Goal: Transaction & Acquisition: Download file/media

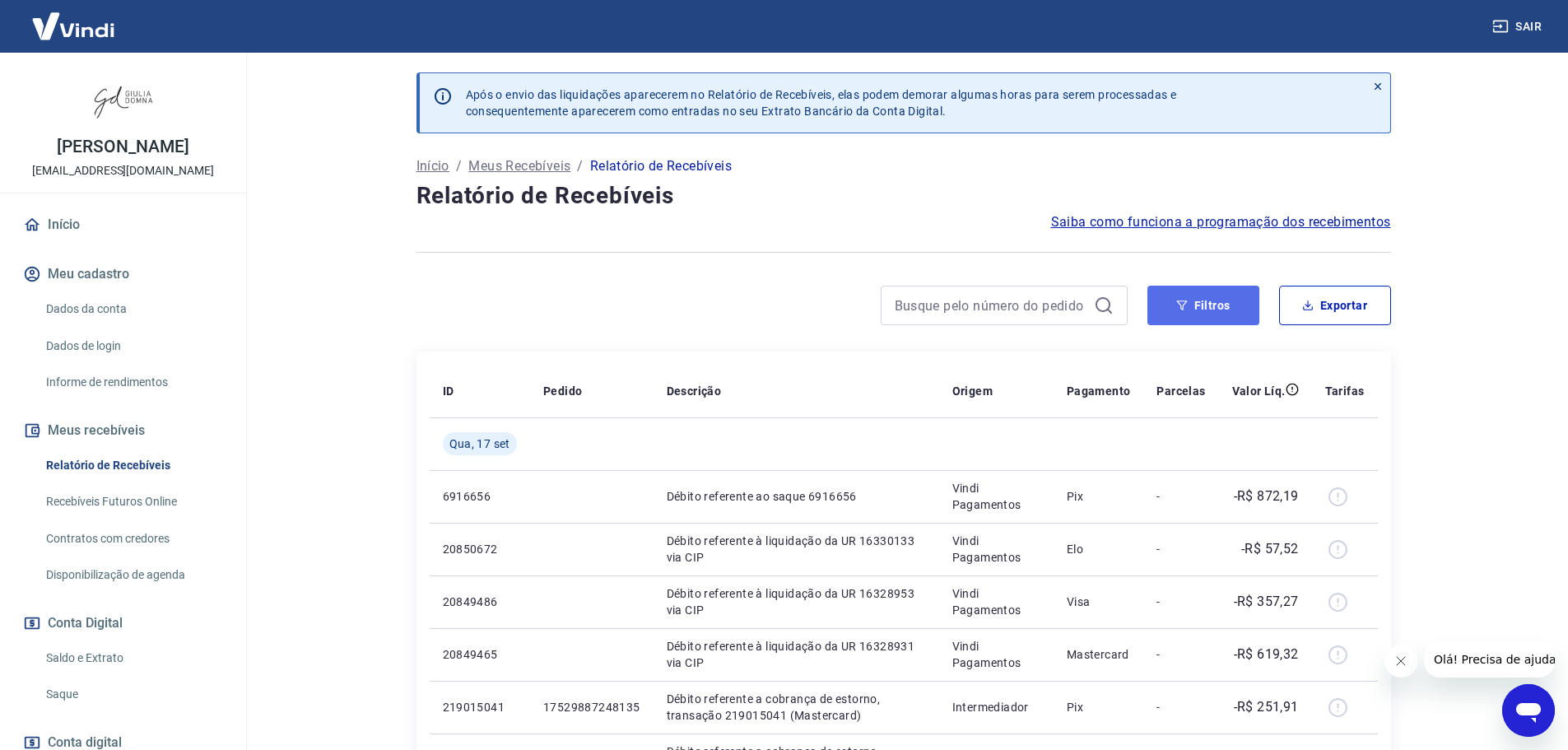
click at [1226, 296] on button "Filtros" at bounding box center [1203, 306] width 112 height 40
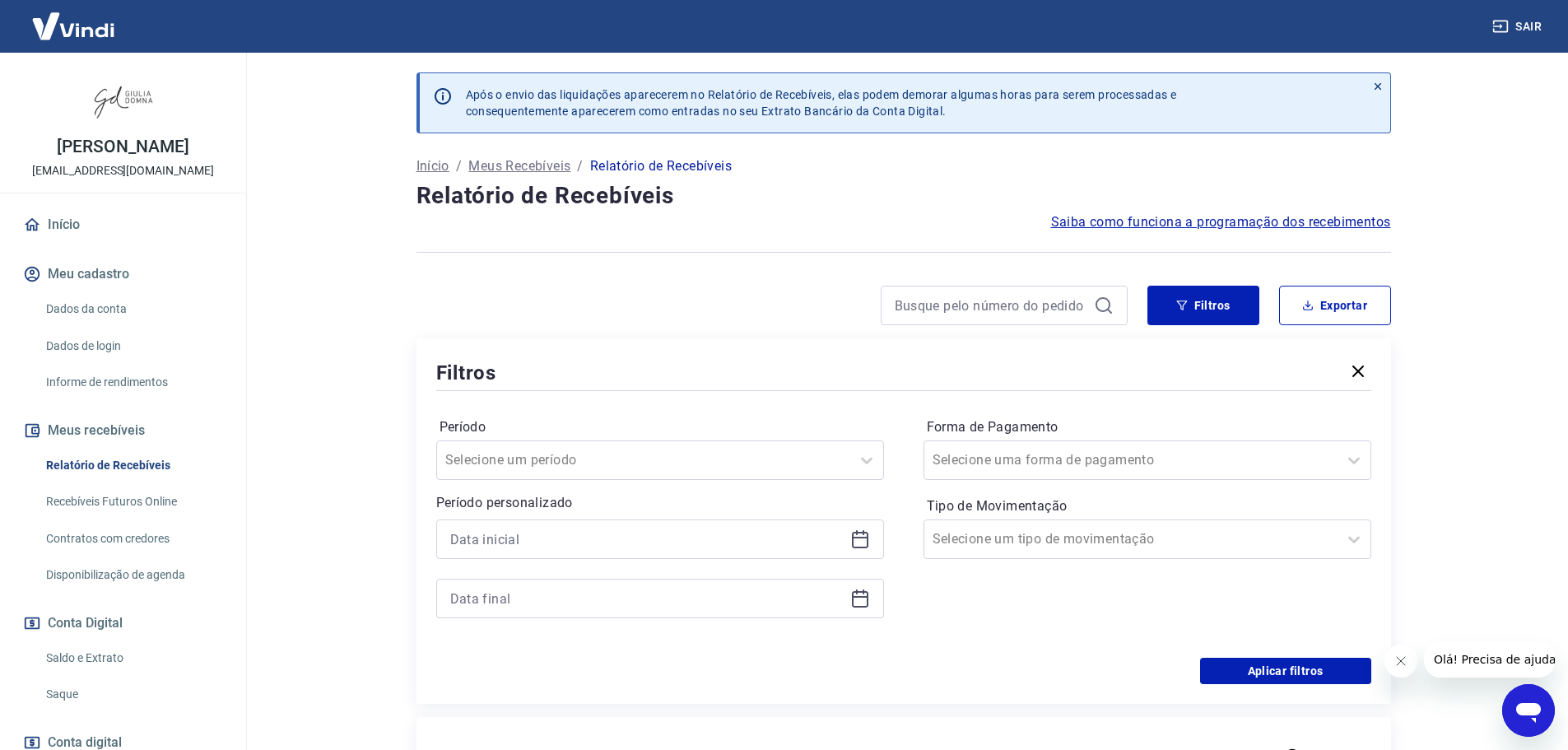
click at [855, 536] on icon at bounding box center [859, 537] width 16 height 2
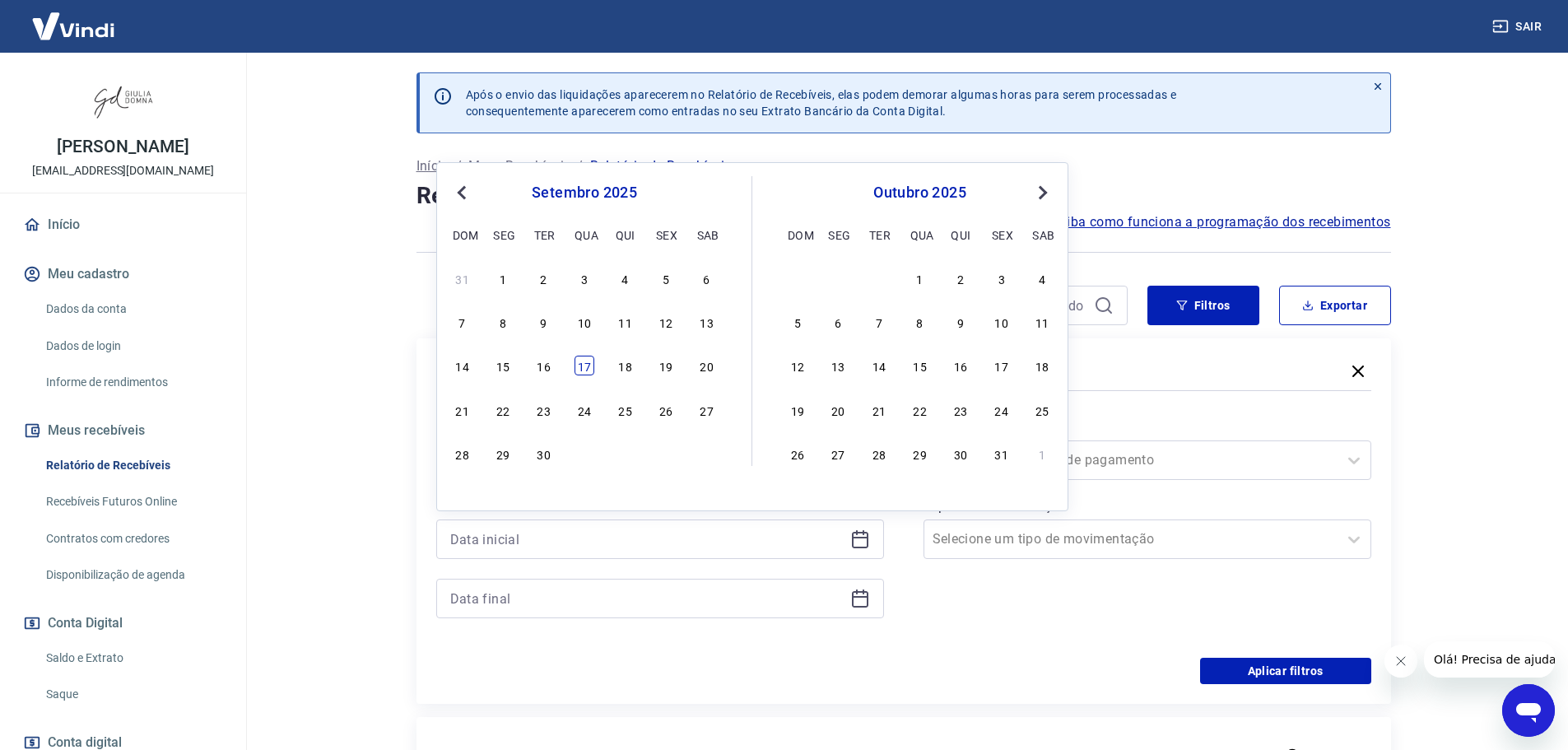
click at [586, 363] on div "17" at bounding box center [584, 365] width 20 height 20
type input "[DATE]"
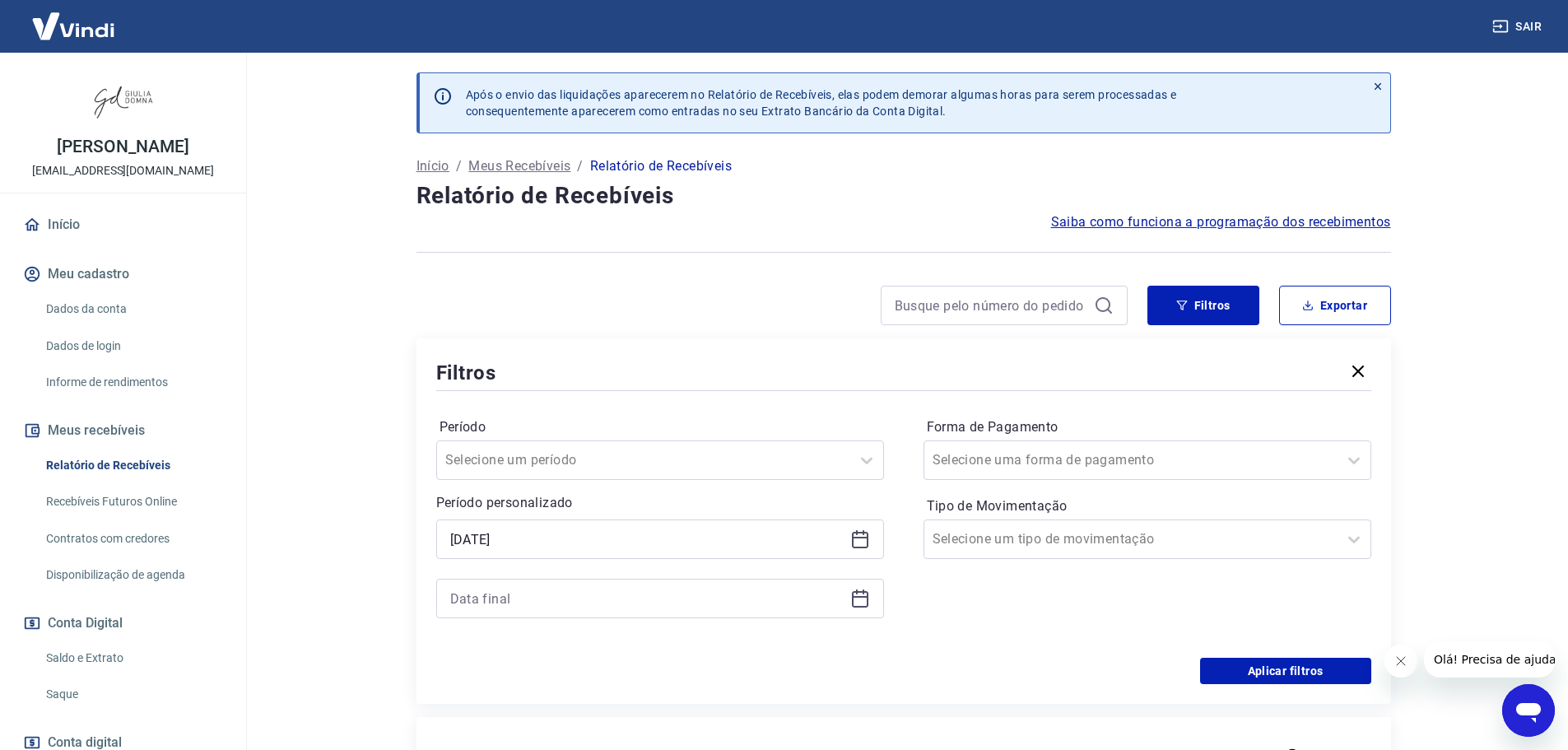
click at [863, 603] on icon at bounding box center [859, 598] width 20 height 20
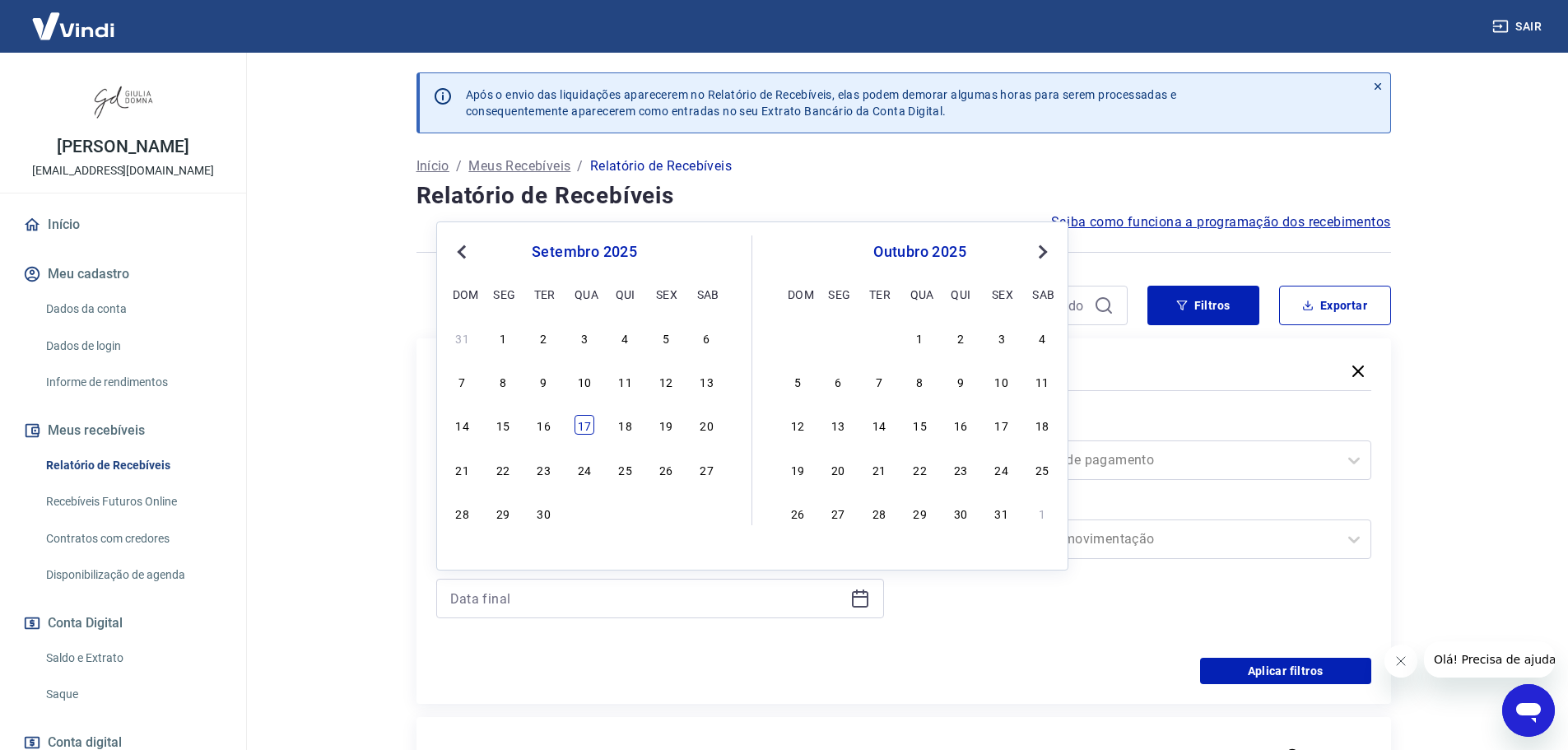
click at [586, 424] on div "17" at bounding box center [584, 425] width 20 height 20
type input "[DATE]"
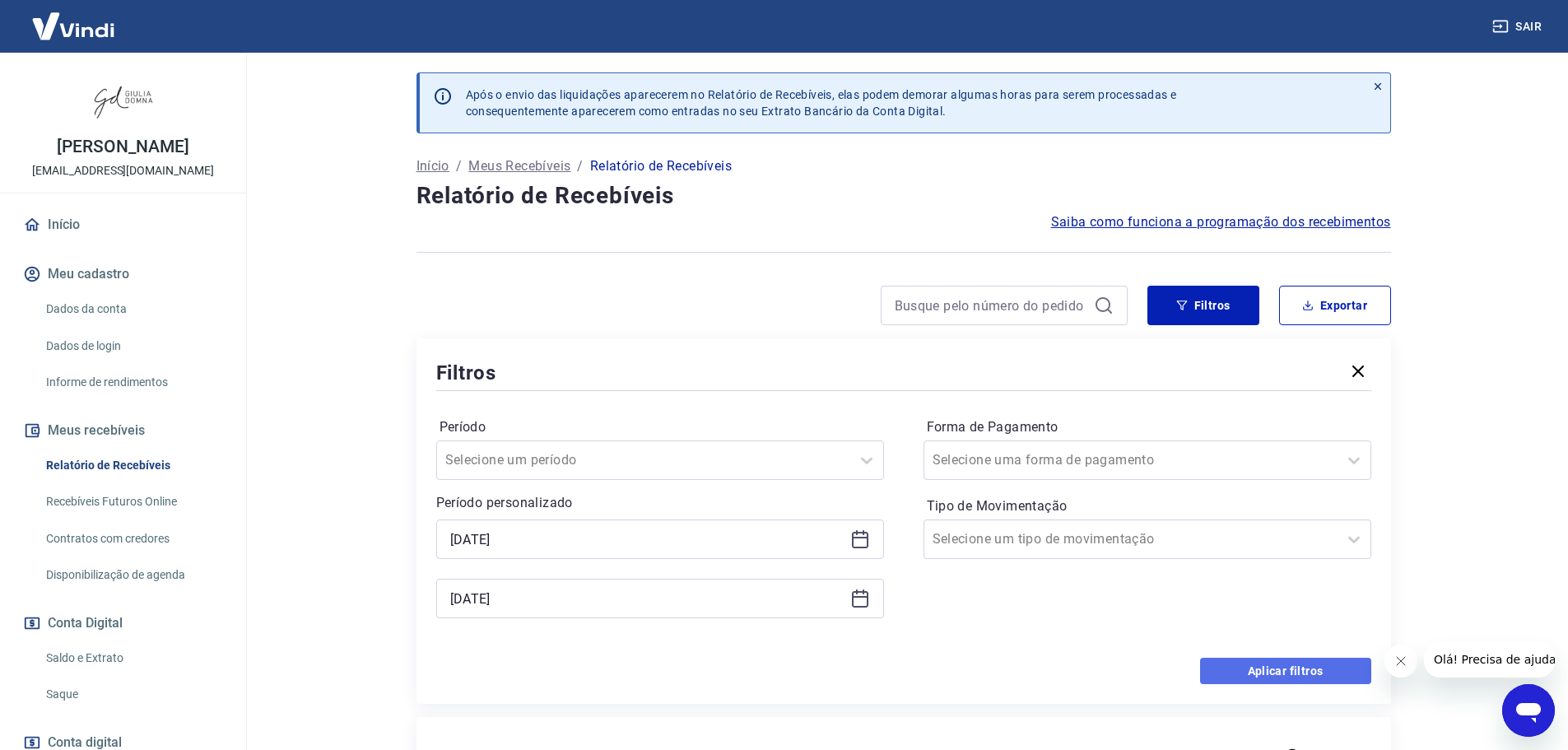
click at [1261, 678] on button "Aplicar filtros" at bounding box center [1285, 671] width 171 height 27
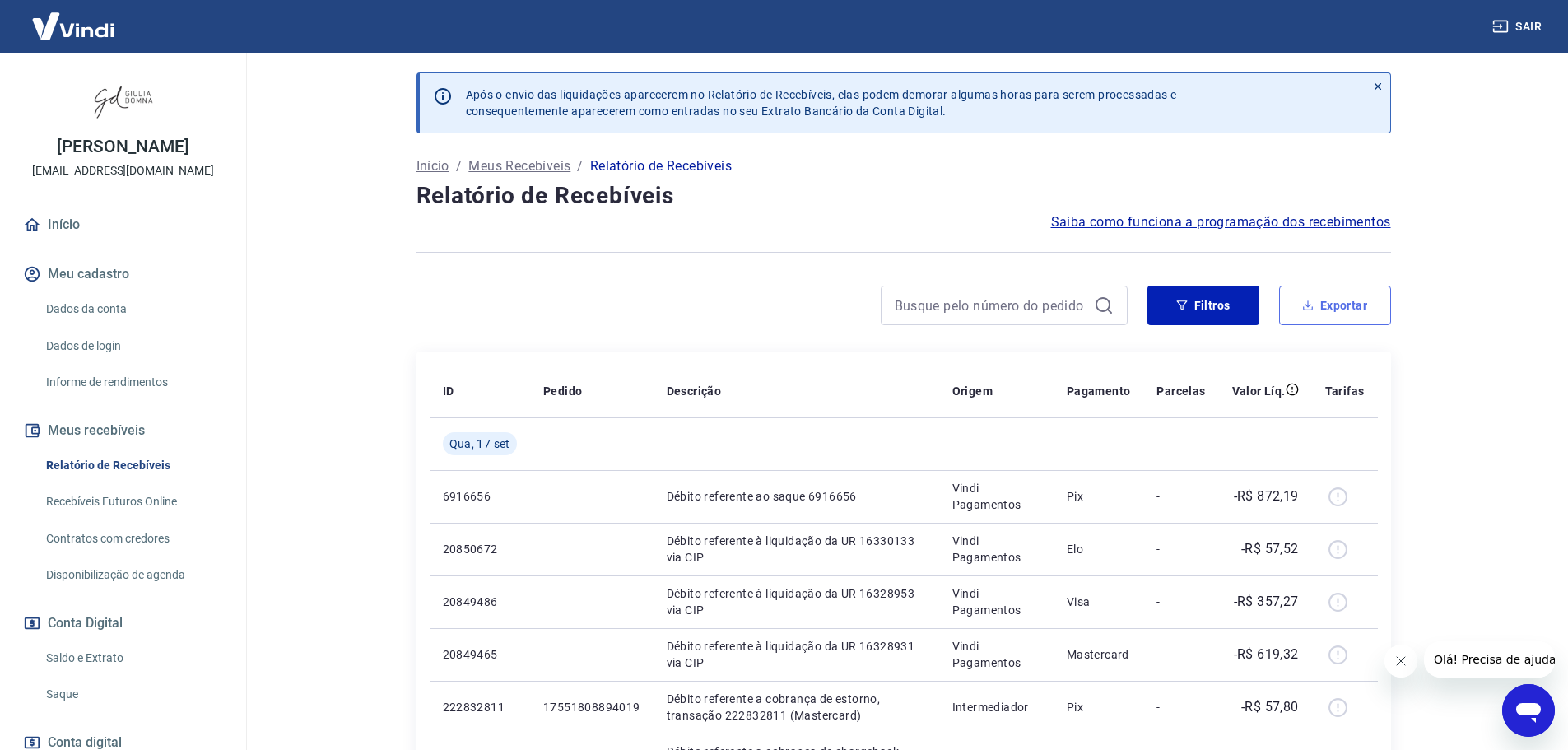
click at [1362, 304] on button "Exportar" at bounding box center [1335, 306] width 112 height 40
type input "[DATE]"
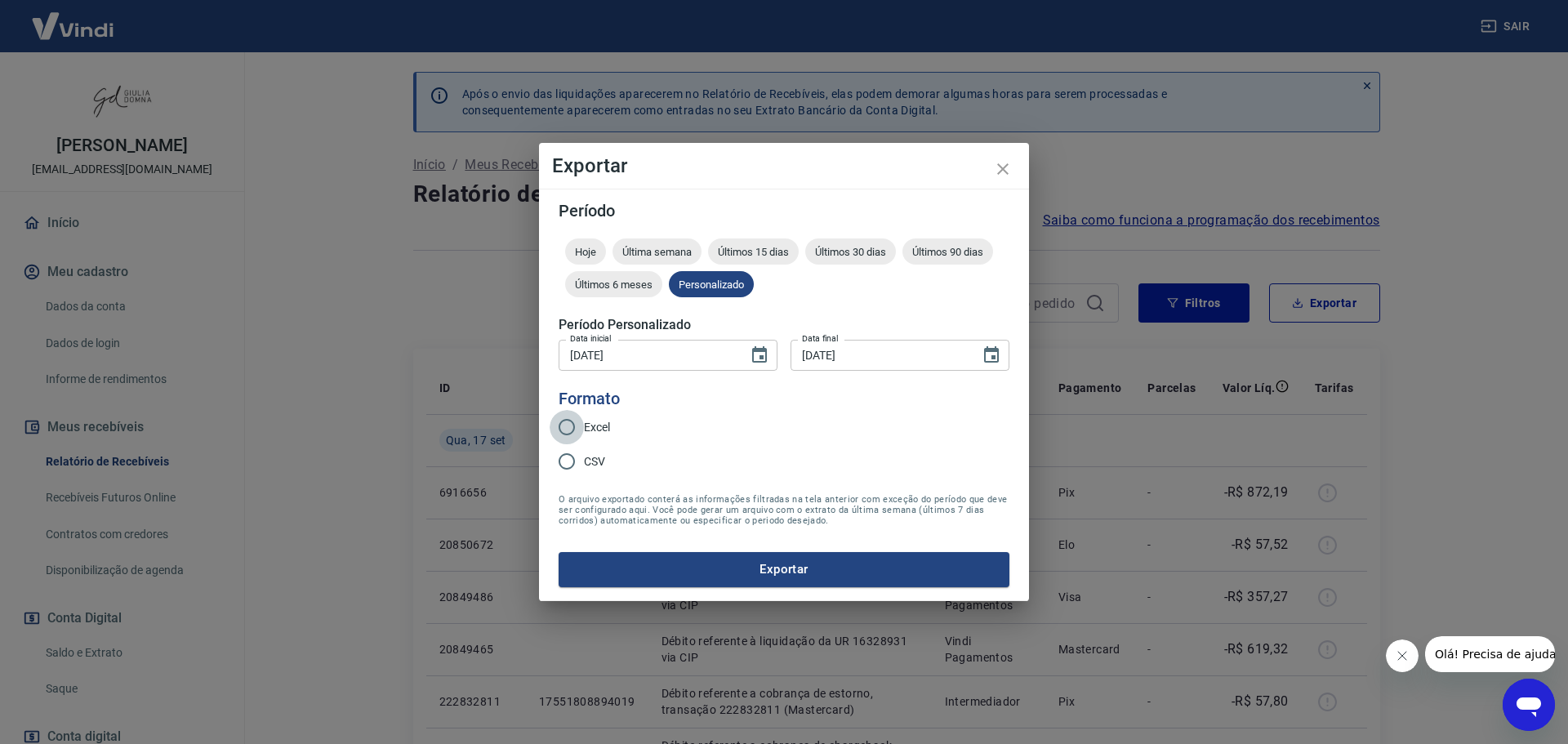
click at [566, 424] on input "Excel" at bounding box center [567, 427] width 34 height 34
radio input "true"
click at [887, 571] on button "Exportar" at bounding box center [784, 569] width 451 height 34
